Goal: Communication & Community: Ask a question

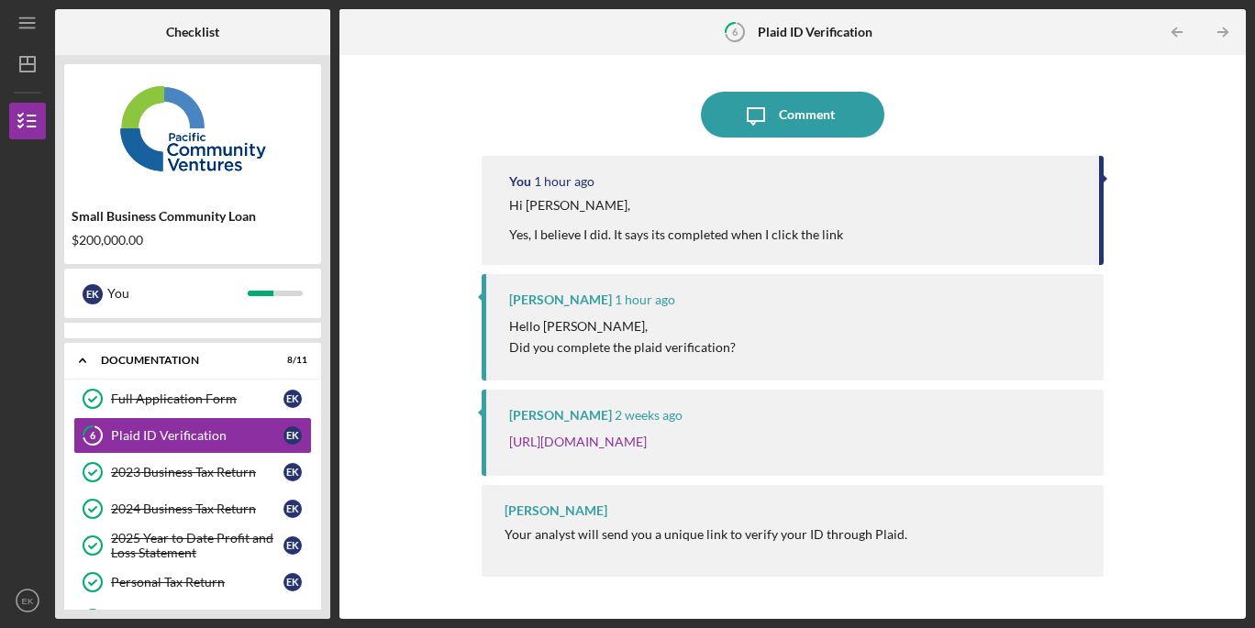
scroll to position [20, 0]
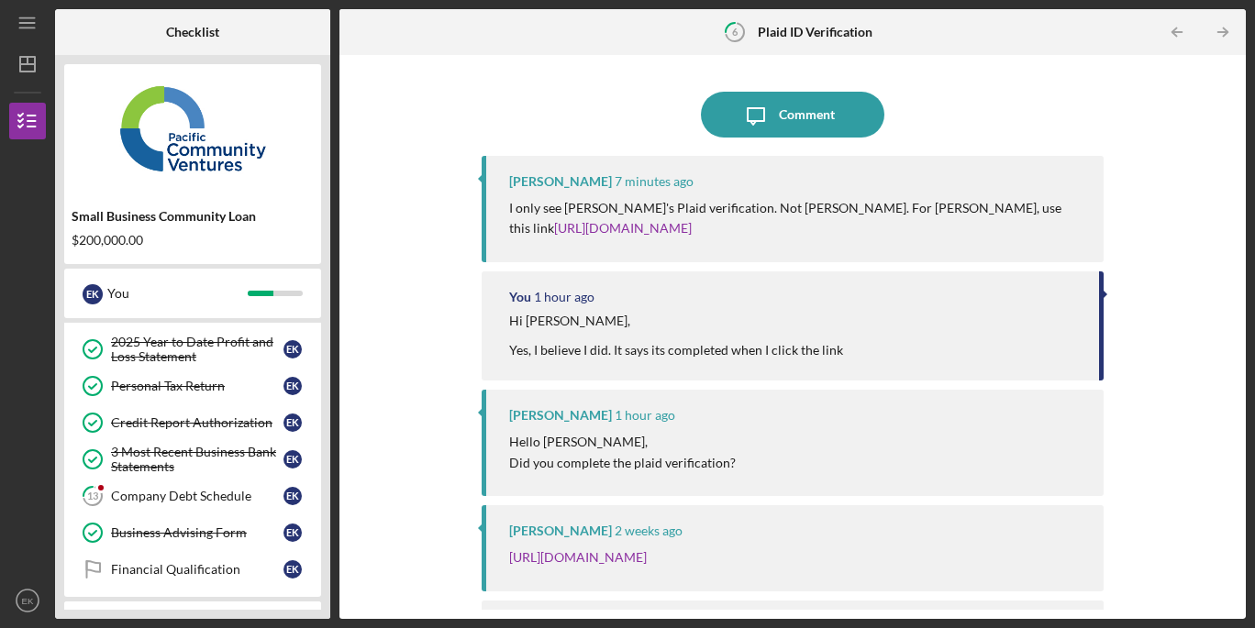
scroll to position [214, 0]
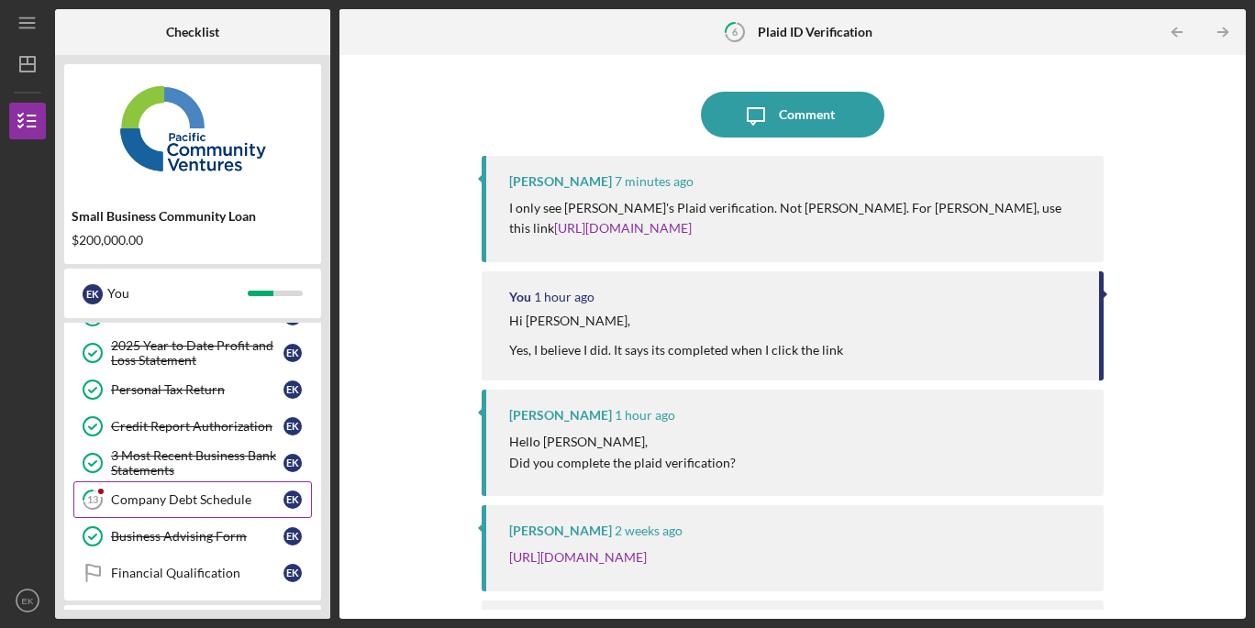
click at [192, 505] on div "Company Debt Schedule" at bounding box center [197, 499] width 172 height 15
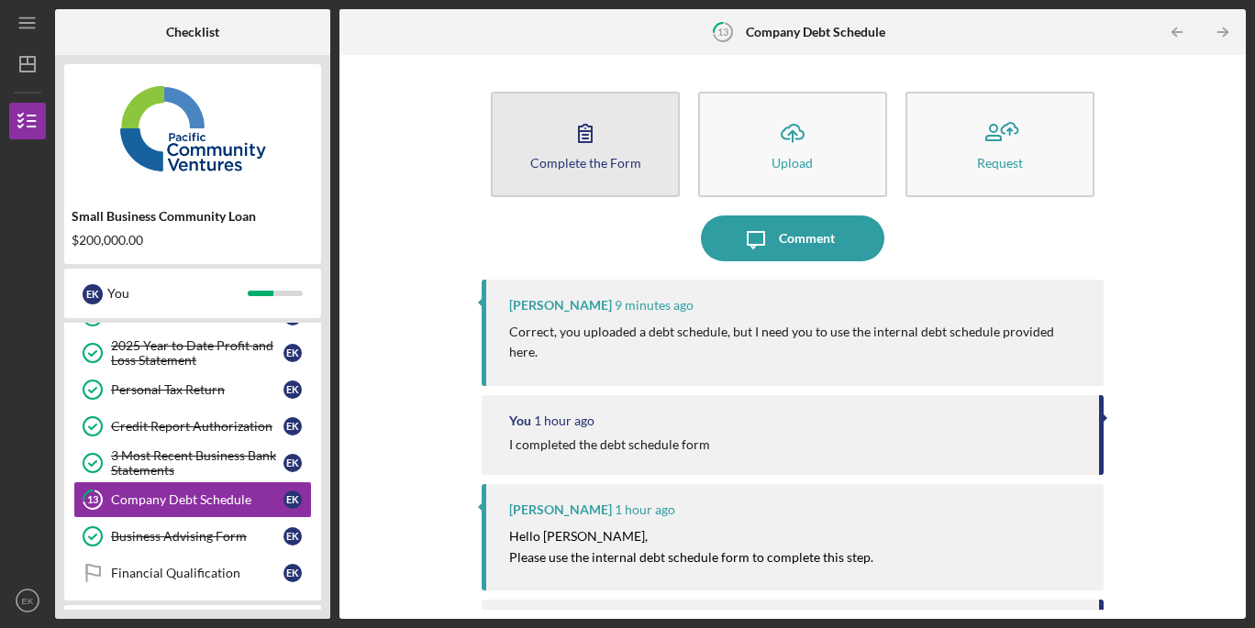
click at [568, 128] on icon "button" at bounding box center [585, 133] width 46 height 46
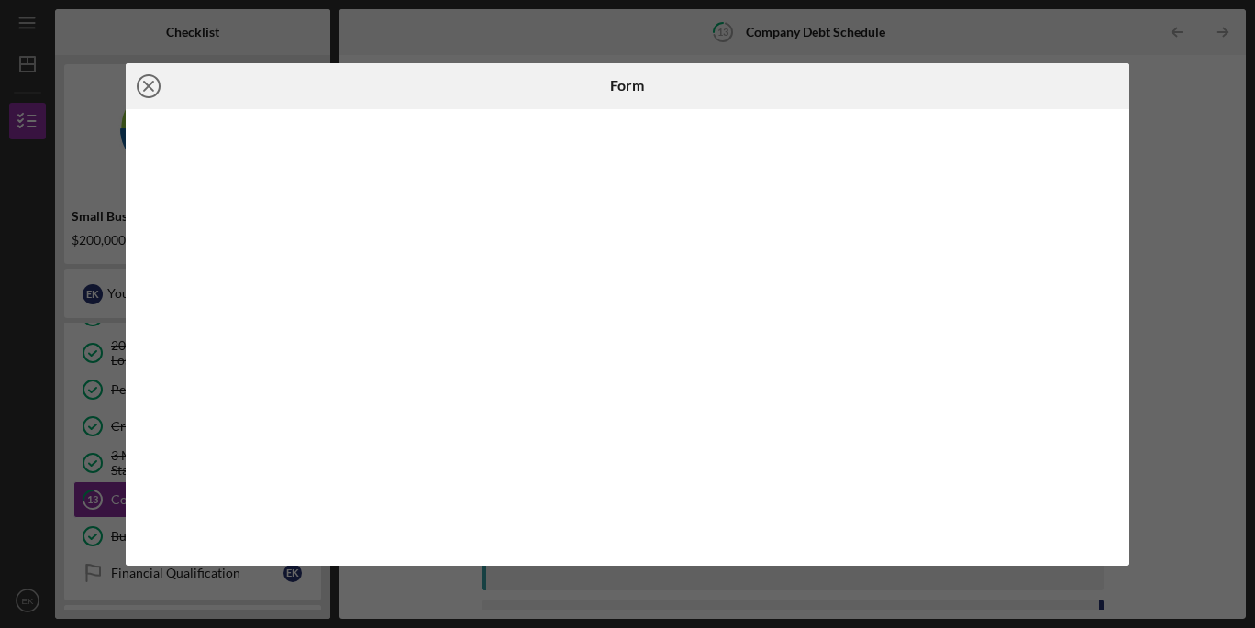
click at [144, 93] on icon "Icon/Close" at bounding box center [149, 86] width 46 height 46
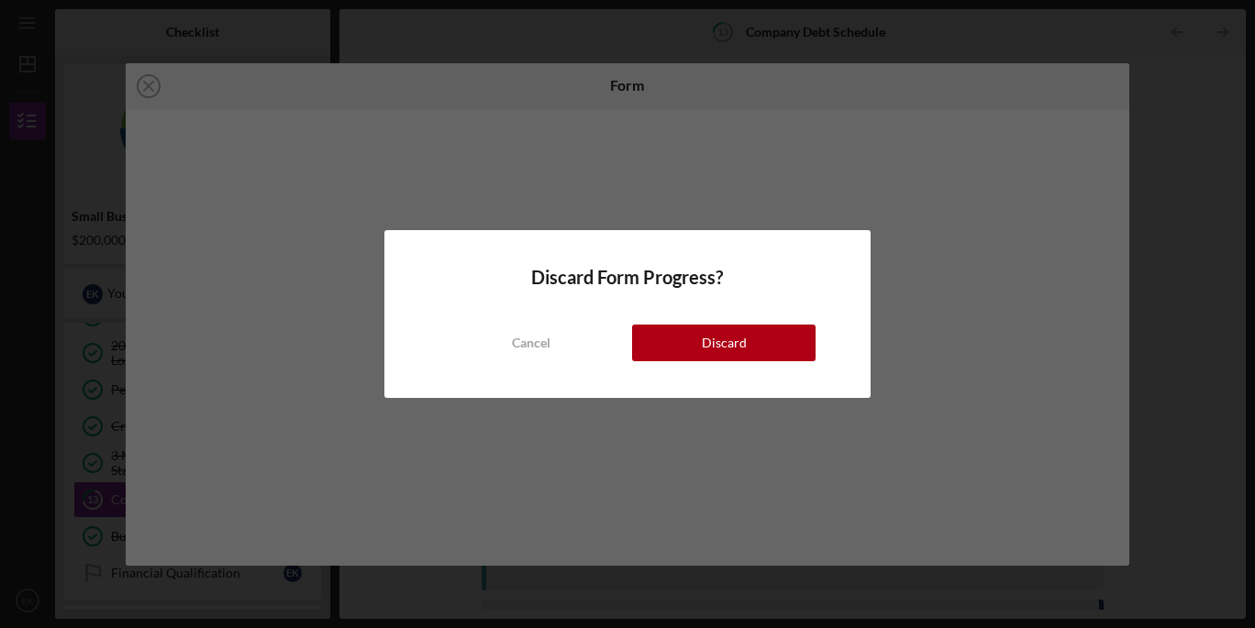
click at [736, 316] on div "Cancel Discard" at bounding box center [627, 324] width 376 height 73
click at [736, 337] on div "Discard" at bounding box center [724, 343] width 45 height 37
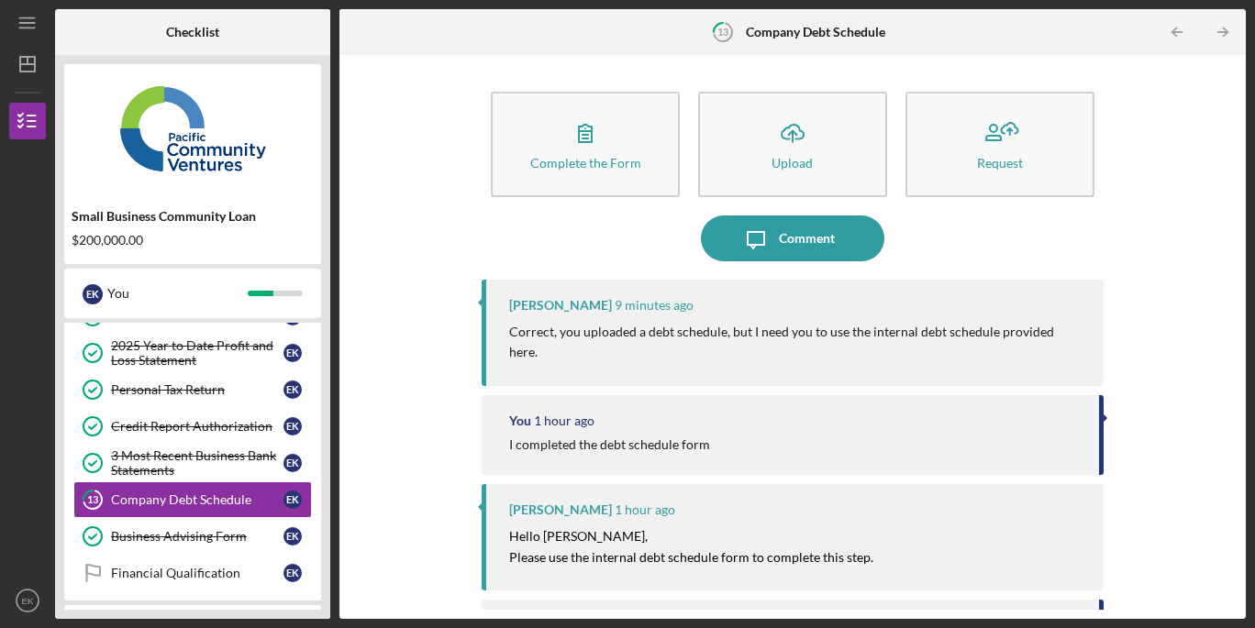
scroll to position [2, 0]
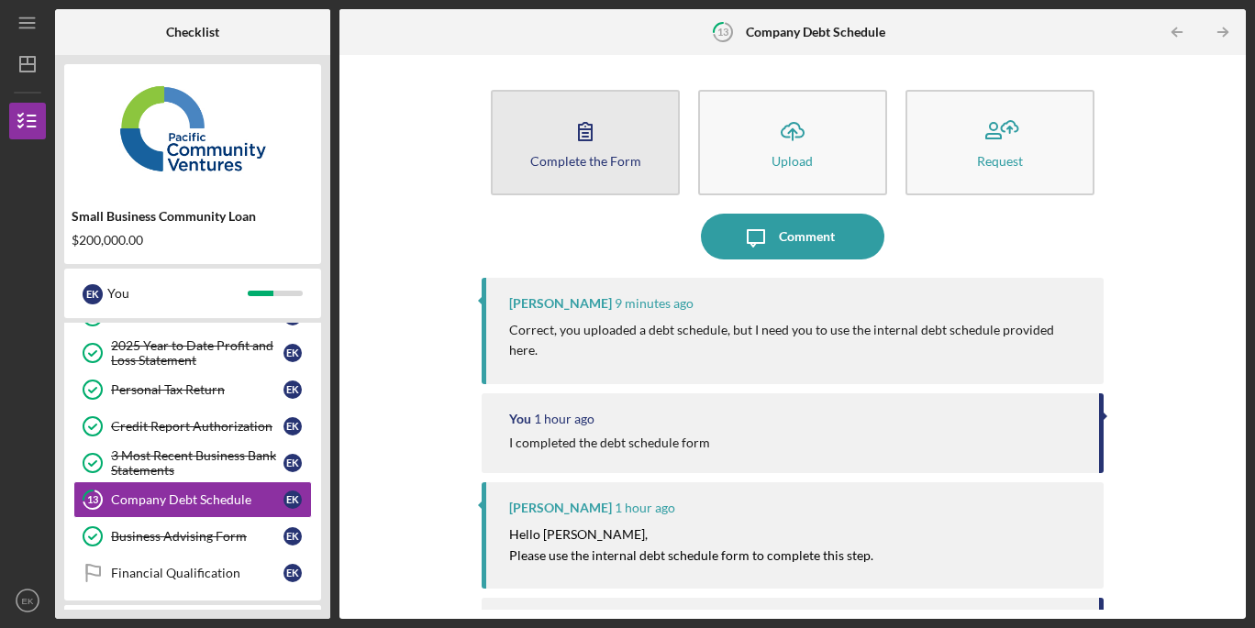
click at [602, 125] on icon "button" at bounding box center [585, 131] width 46 height 46
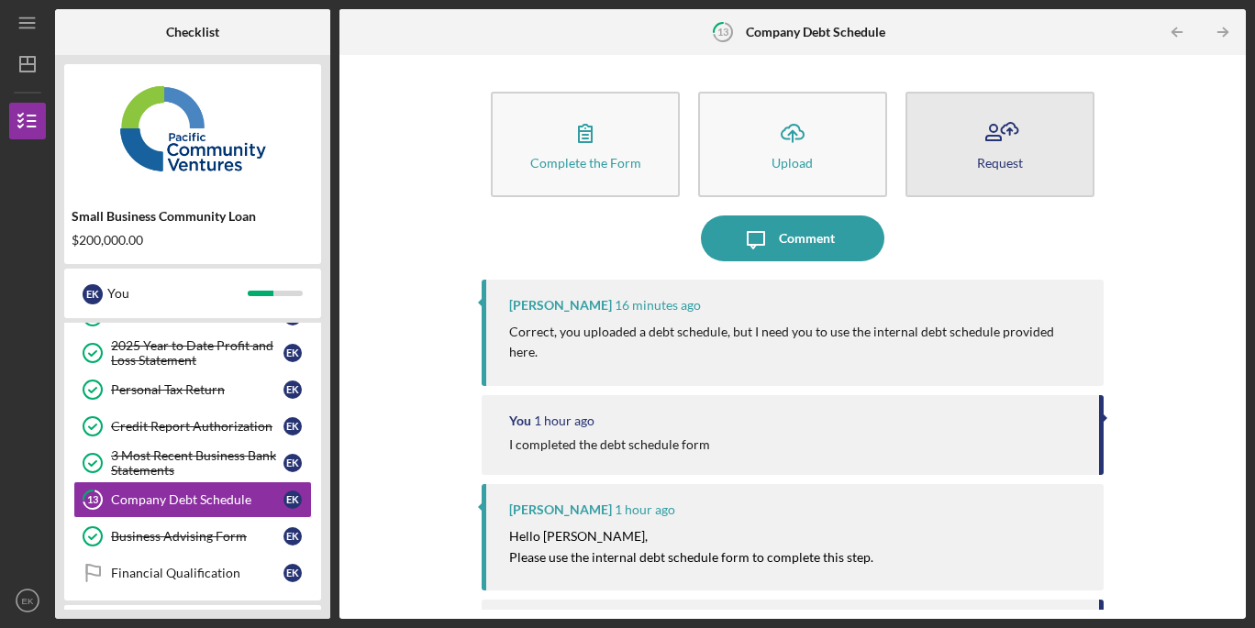
click at [954, 193] on button "Request" at bounding box center [999, 144] width 189 height 105
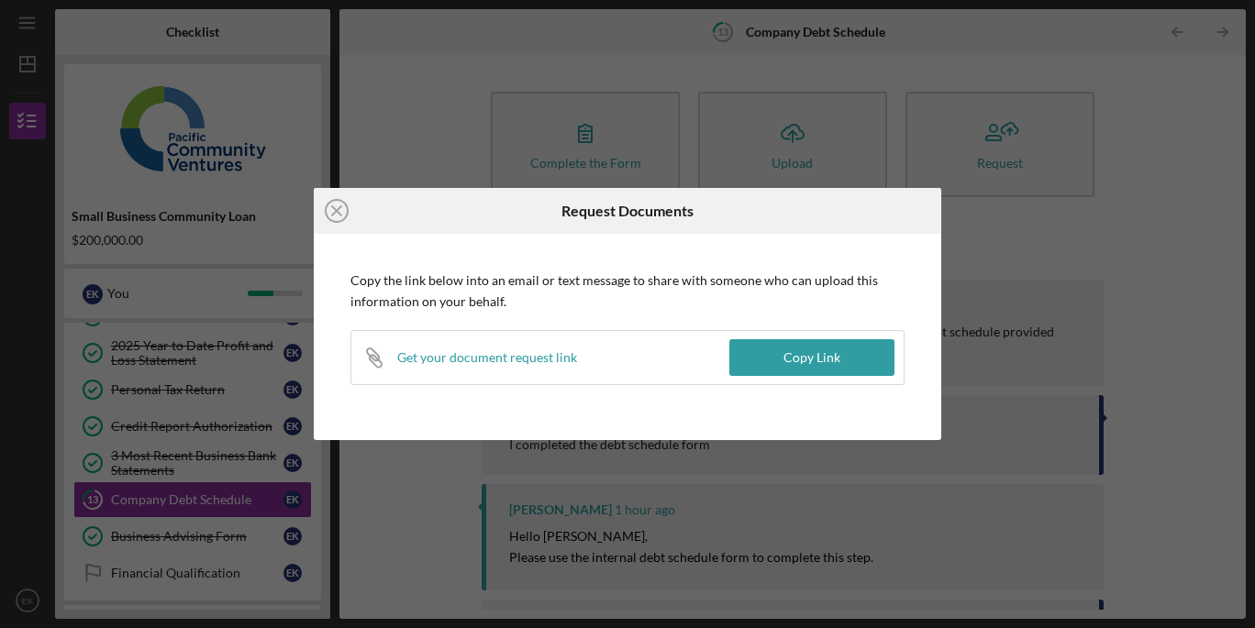
click at [362, 215] on div "Icon/Close" at bounding box center [418, 211] width 209 height 46
click at [326, 215] on circle at bounding box center [337, 211] width 22 height 22
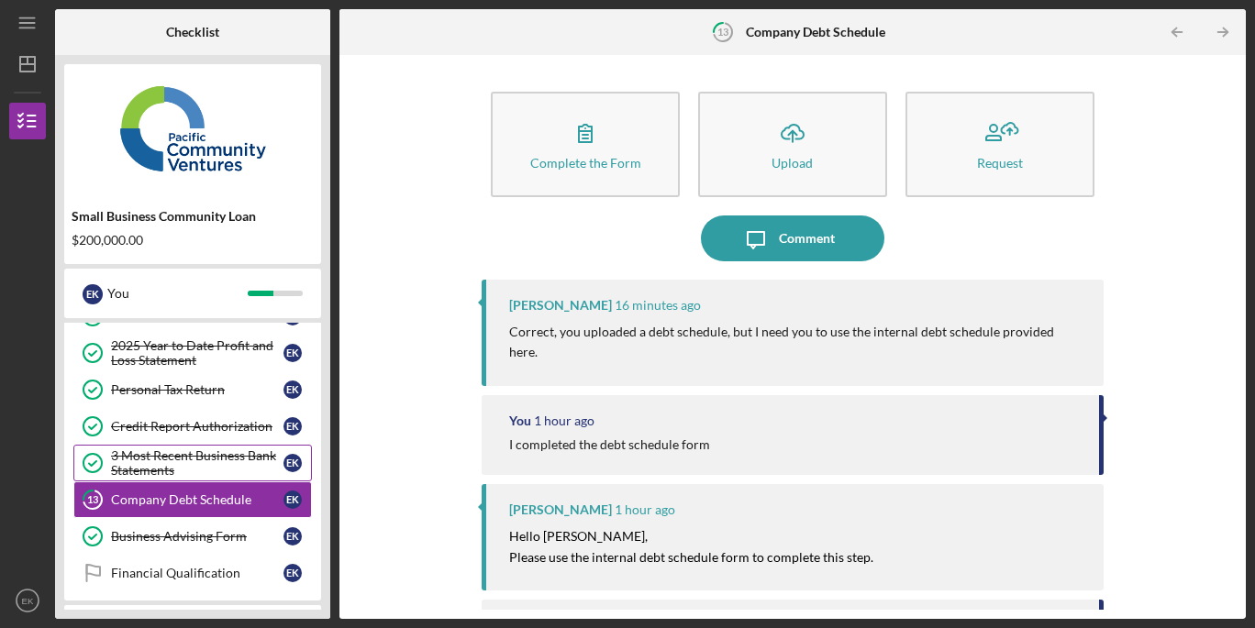
scroll to position [296, 0]
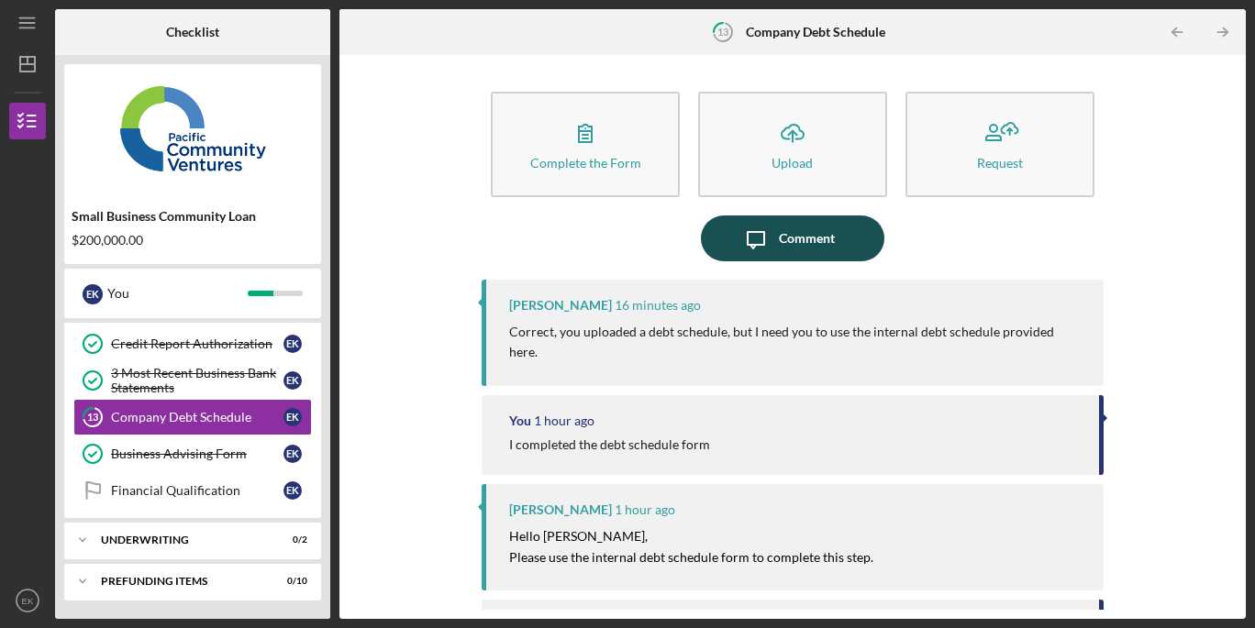
click at [739, 241] on icon "Icon/Message" at bounding box center [756, 239] width 46 height 46
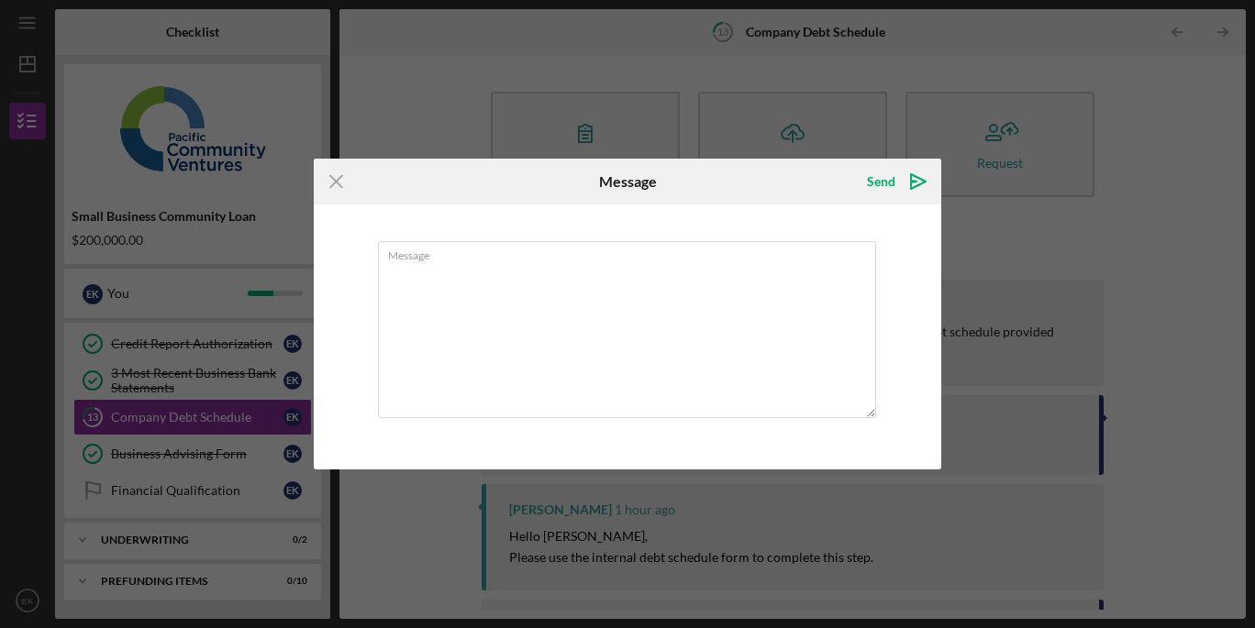
type textarea "I"
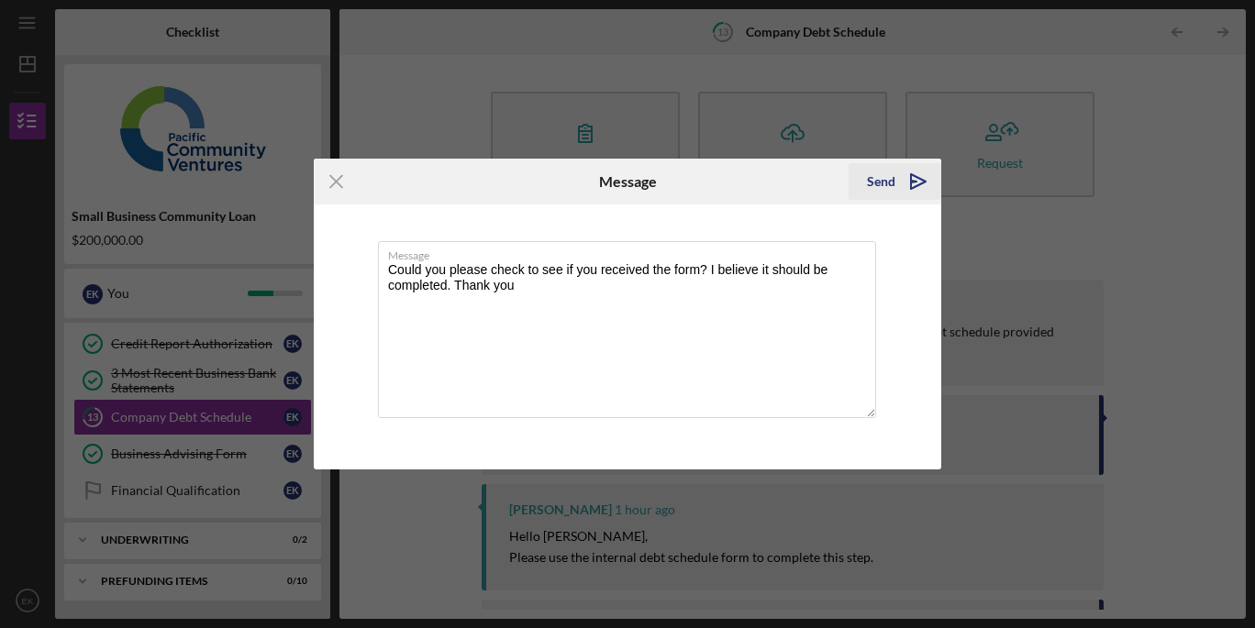
type textarea "Could you please check to see if you received the form? I believe it should be …"
click at [884, 173] on div "Send" at bounding box center [881, 181] width 28 height 37
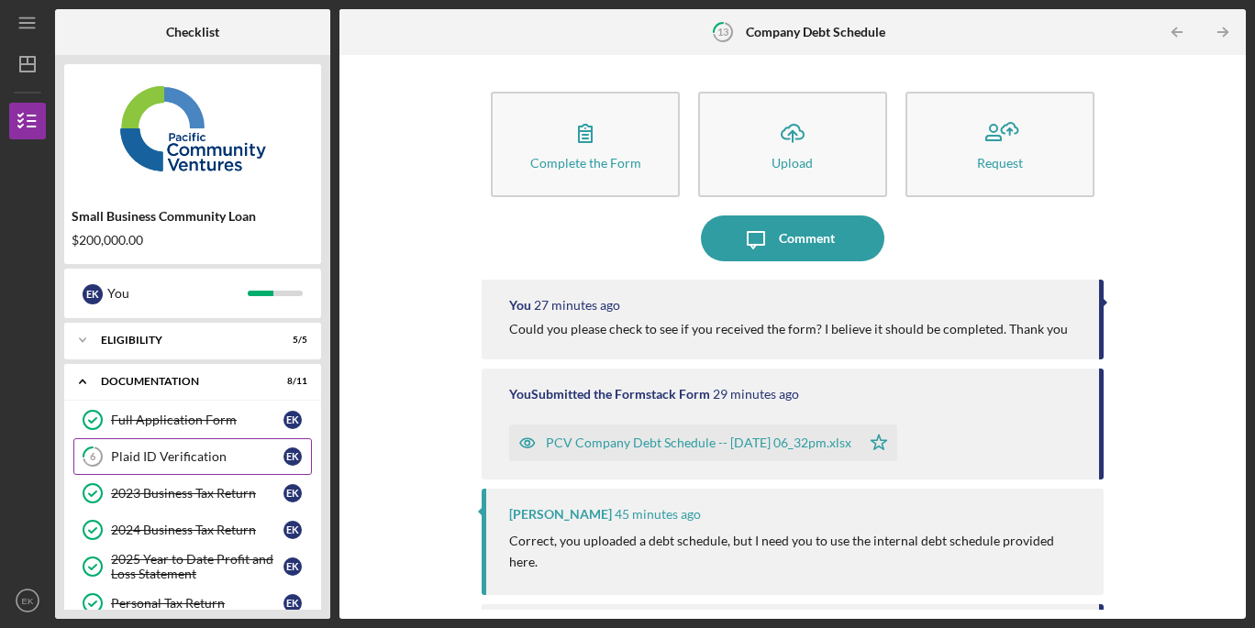
click at [249, 454] on div "Plaid ID Verification" at bounding box center [197, 456] width 172 height 15
